Goal: Information Seeking & Learning: Learn about a topic

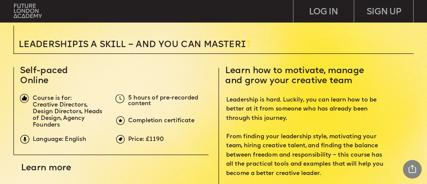
scroll to position [200, 0]
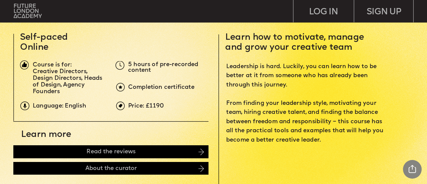
click at [57, 75] on span "Creative Directors, Design Directors, Heads of Design, Agency Founders" at bounding box center [68, 81] width 71 height 26
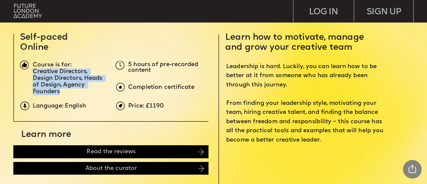
click at [57, 75] on span "Creative Directors, Design Directors, Heads of Design, Agency Founders" at bounding box center [68, 81] width 71 height 26
click at [59, 73] on span "Creative Directors, Design Directors, Heads of Design, Agency Founders" at bounding box center [68, 81] width 71 height 26
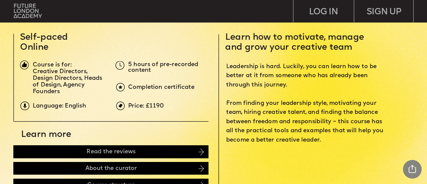
click at [290, 78] on span "Leadership is hard. Luckily, you can learn how to be better at it from someone …" at bounding box center [305, 103] width 159 height 80
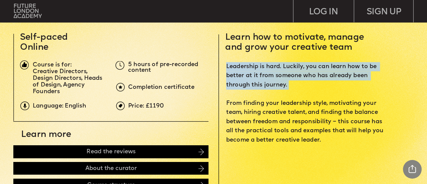
click at [290, 78] on span "Leadership is hard. Luckily, you can learn how to be better at it from someone …" at bounding box center [305, 103] width 159 height 80
click at [316, 72] on span "Leadership is hard. Luckily, you can learn how to be better at it from someone …" at bounding box center [305, 103] width 159 height 80
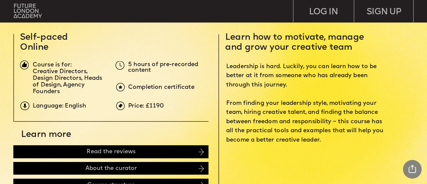
scroll to position [234, 0]
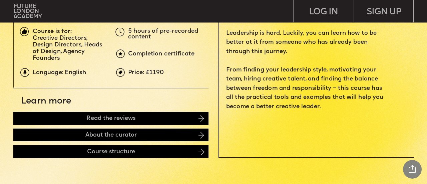
click at [272, 82] on span "Leadership is hard. Luckily, you can learn how to be better at it from someone …" at bounding box center [305, 70] width 159 height 80
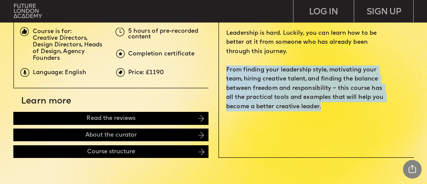
click at [272, 82] on span "Leadership is hard. Luckily, you can learn how to be better at it from someone …" at bounding box center [305, 70] width 159 height 80
click at [273, 82] on span "Leadership is hard. Luckily, you can learn how to be better at it from someone …" at bounding box center [305, 70] width 159 height 80
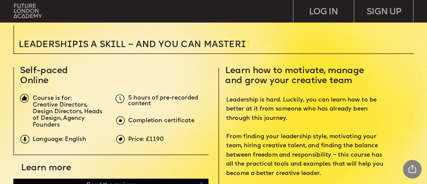
scroll to position [200, 0]
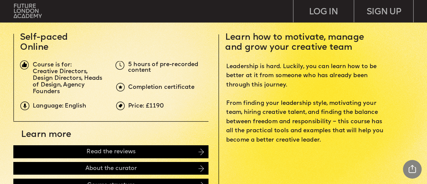
click at [147, 106] on span "Price: £1190" at bounding box center [146, 106] width 36 height 6
click at [239, 96] on p "Leadership is hard. Luckily, you can learn how to be better at it from someone …" at bounding box center [306, 103] width 161 height 83
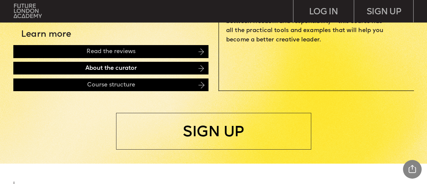
scroll to position [234, 0]
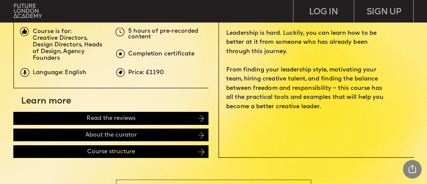
click at [289, 74] on p "Leadership is hard. Luckily, you can learn how to be better at it from someone …" at bounding box center [306, 70] width 161 height 83
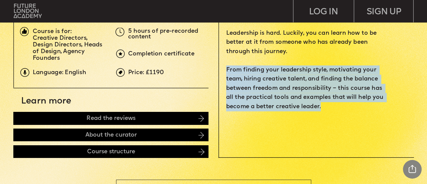
click at [289, 74] on p "Leadership is hard. Luckily, you can learn how to be better at it from someone …" at bounding box center [306, 70] width 161 height 83
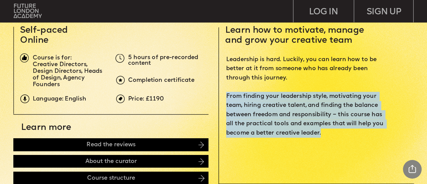
click at [297, 78] on p "Leadership is hard. Luckily, you can learn how to be better at it from someone …" at bounding box center [306, 96] width 161 height 83
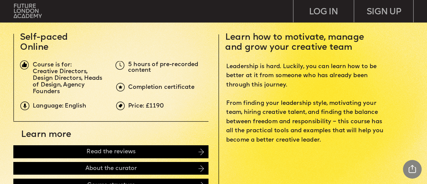
scroll to position [234, 0]
